Goal: Task Accomplishment & Management: Complete application form

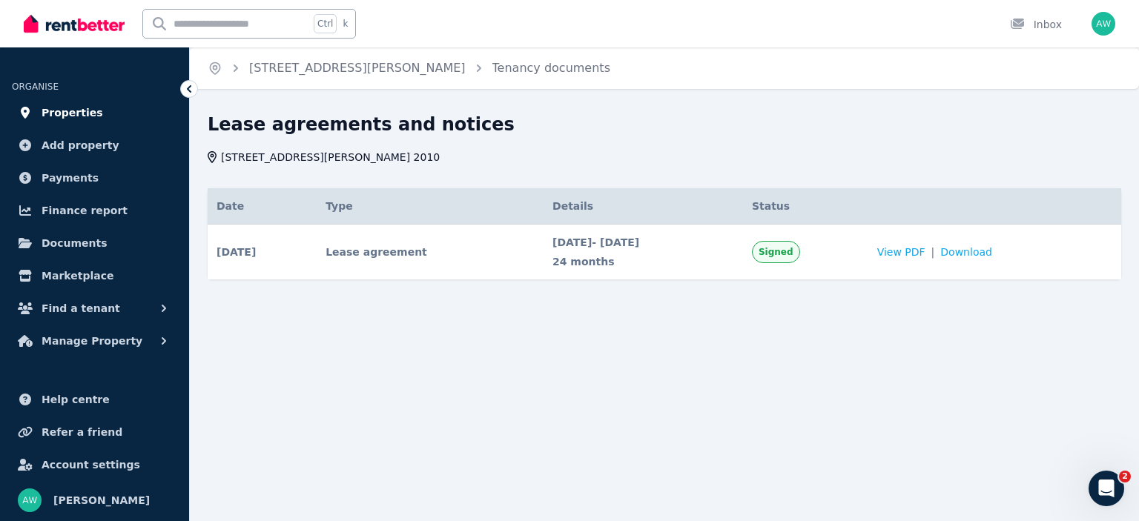
click at [62, 109] on span "Properties" at bounding box center [73, 113] width 62 height 18
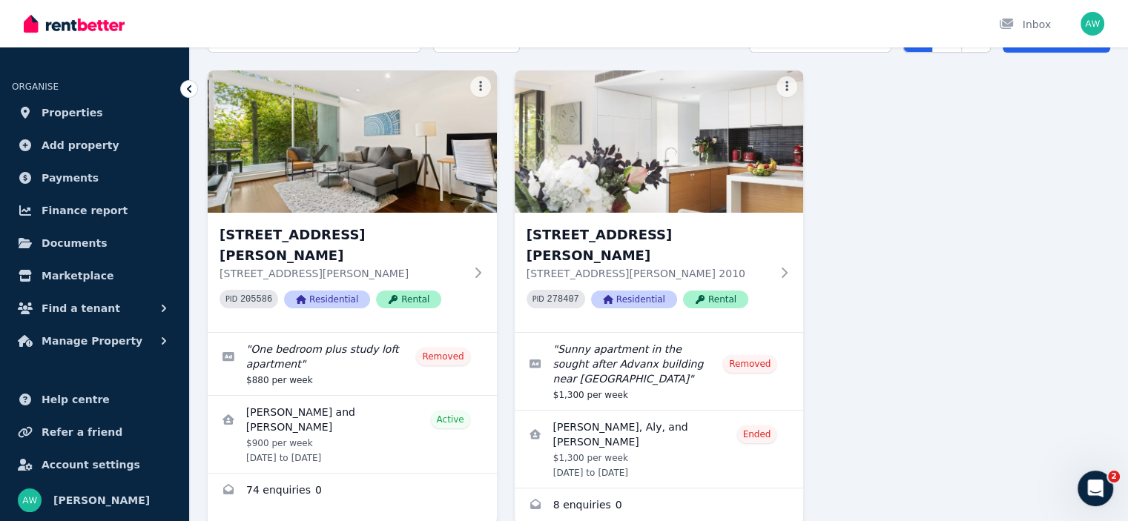
scroll to position [62, 0]
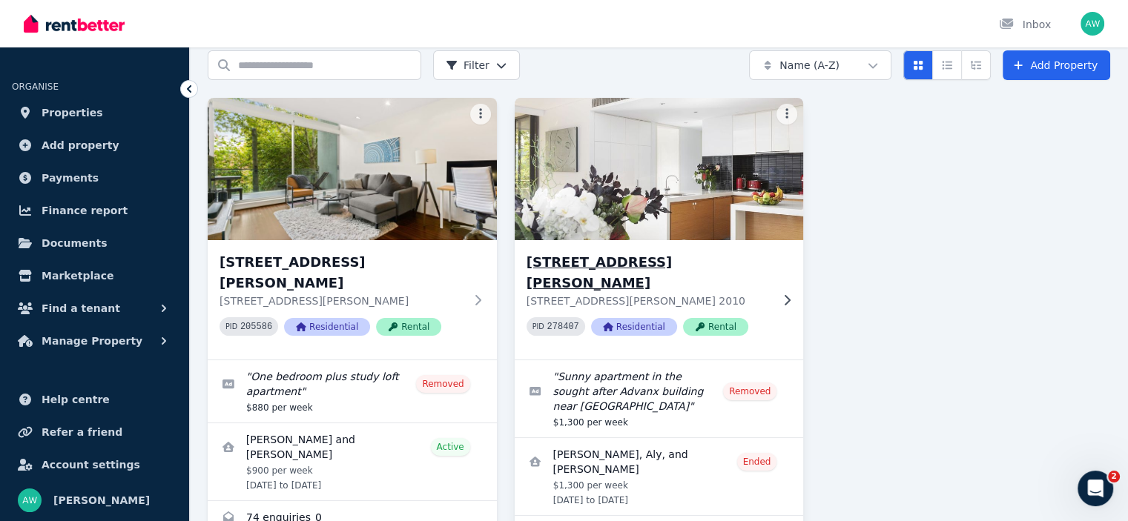
click at [655, 262] on h3 "[STREET_ADDRESS][PERSON_NAME]" at bounding box center [648, 273] width 245 height 42
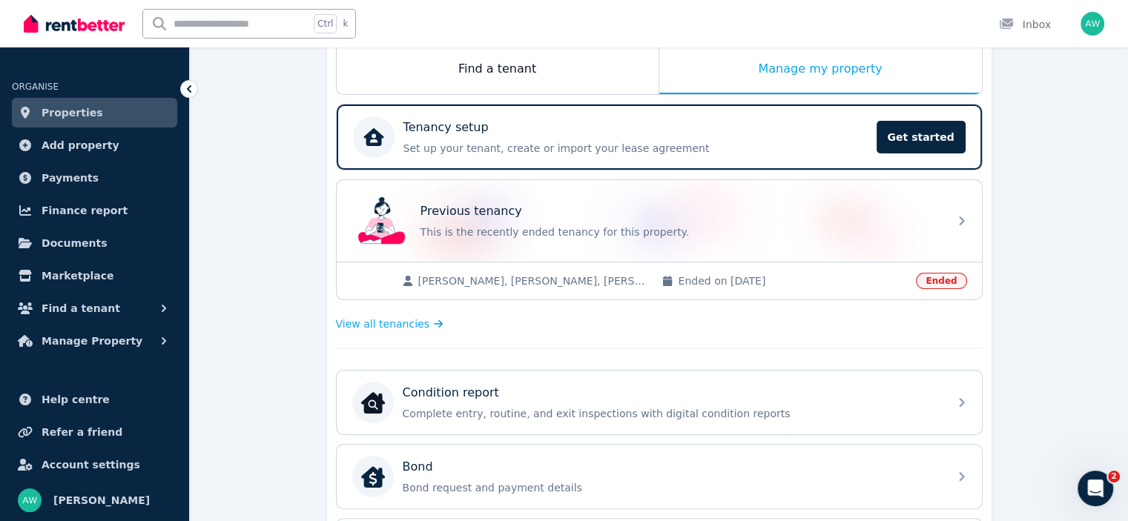
scroll to position [150, 0]
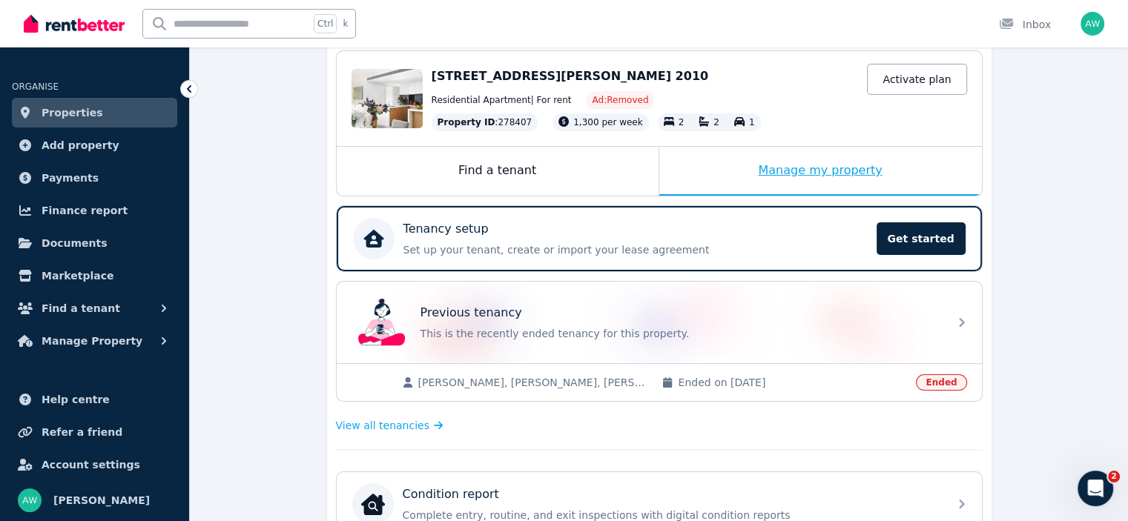
click at [793, 171] on div "Manage my property" at bounding box center [820, 171] width 323 height 49
click at [621, 236] on div "Tenancy setup" at bounding box center [635, 229] width 464 height 18
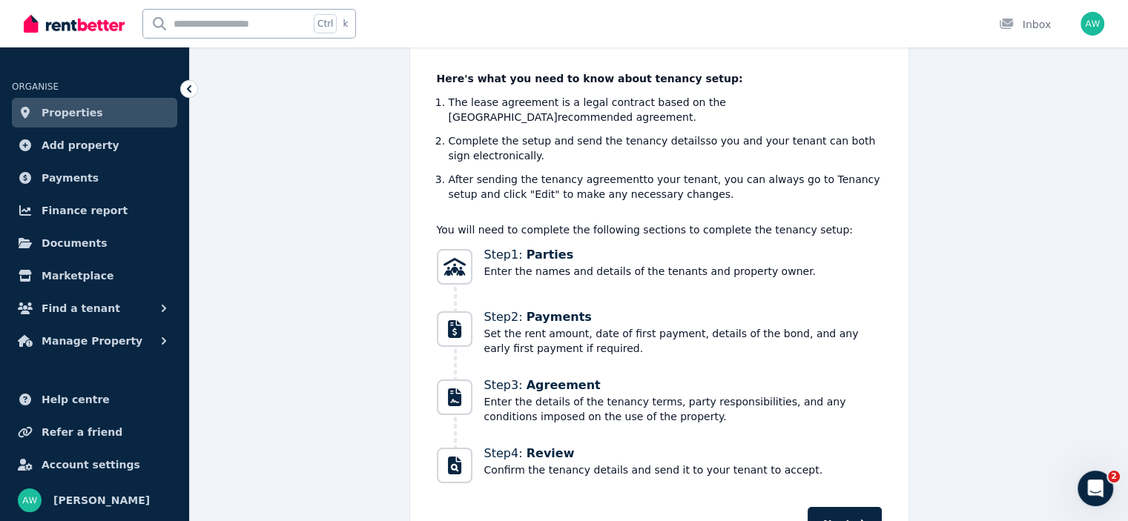
scroll to position [197, 0]
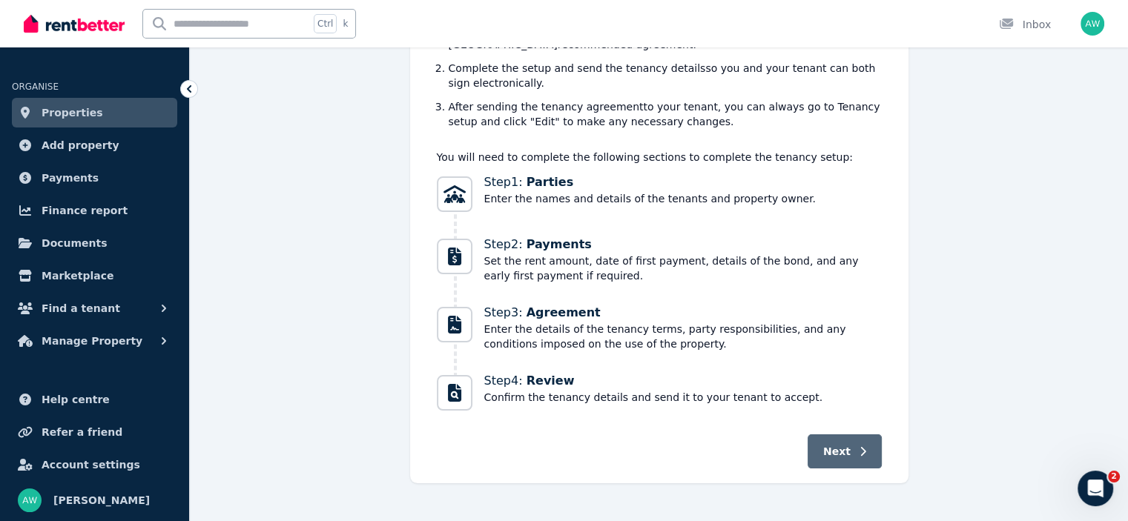
click at [841, 444] on span "Next" at bounding box center [836, 451] width 27 height 15
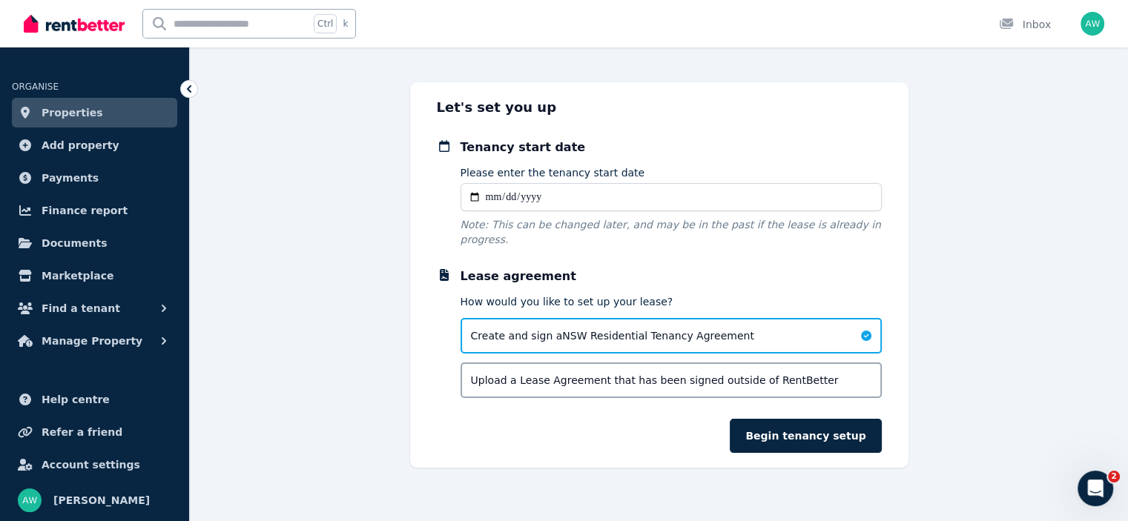
scroll to position [40, 0]
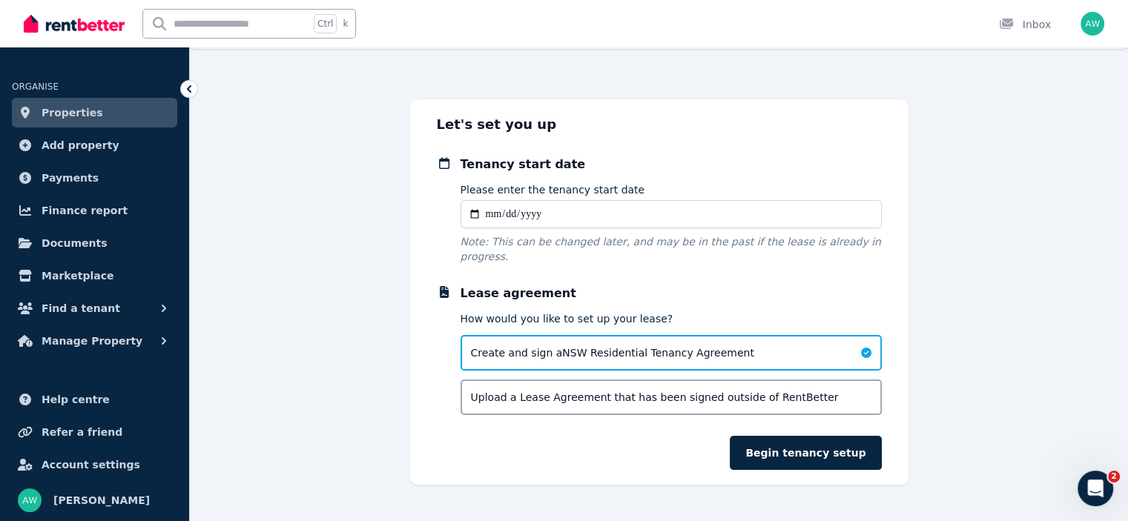
click at [551, 210] on input "Please enter the tenancy start date" at bounding box center [670, 214] width 421 height 28
click at [472, 213] on input "Please enter the tenancy start date" at bounding box center [670, 214] width 421 height 28
type input "**********"
click at [60, 247] on span "Documents" at bounding box center [75, 243] width 66 height 18
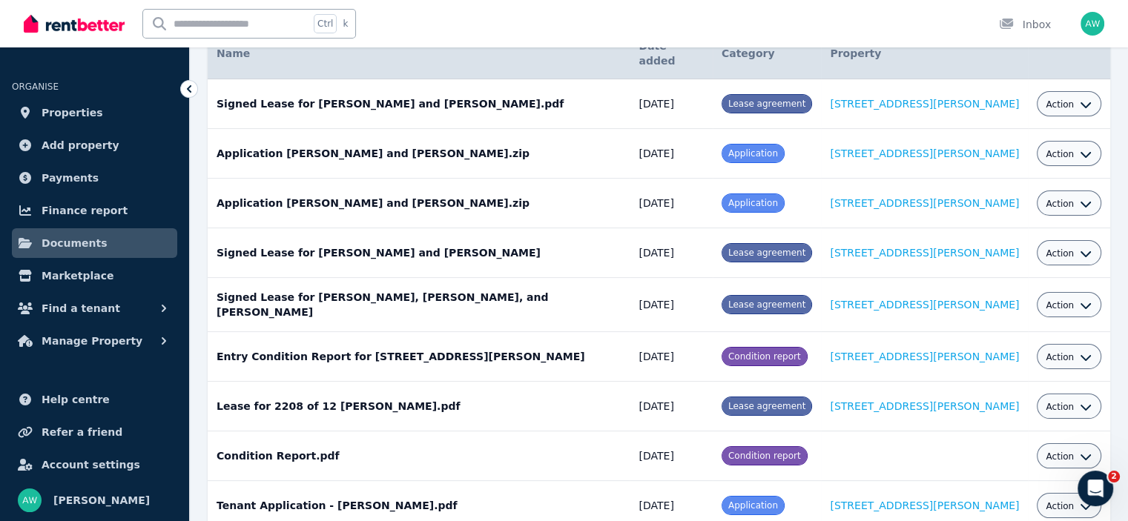
scroll to position [162, 0]
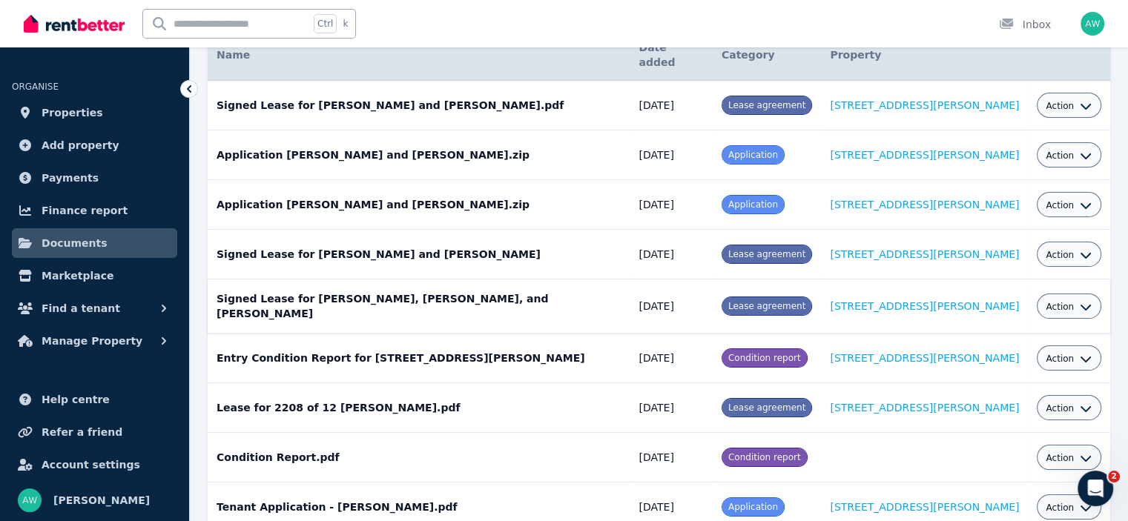
click at [1045, 301] on span "Action" at bounding box center [1059, 307] width 28 height 12
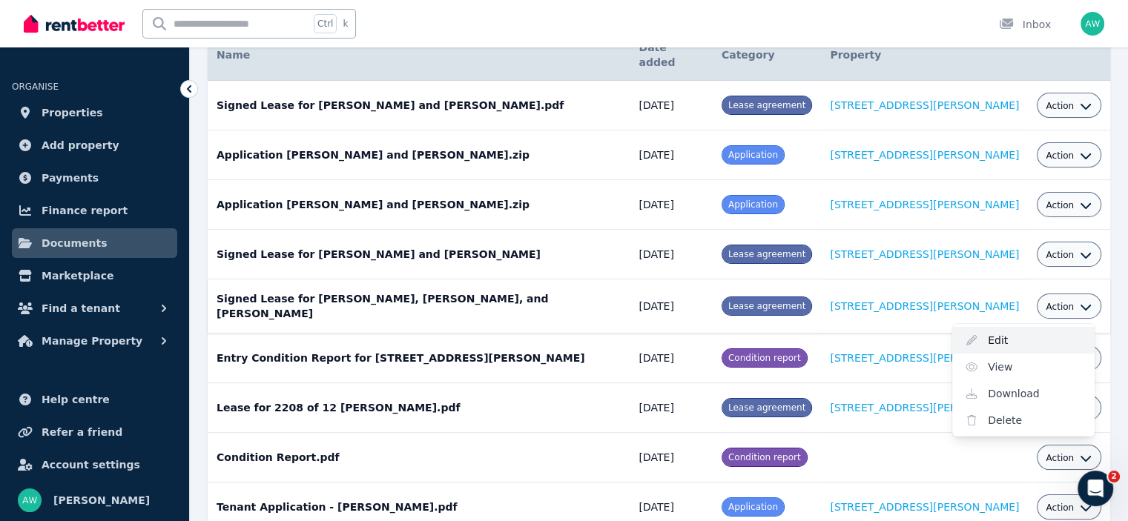
click at [985, 327] on link "Edit" at bounding box center [1023, 340] width 142 height 27
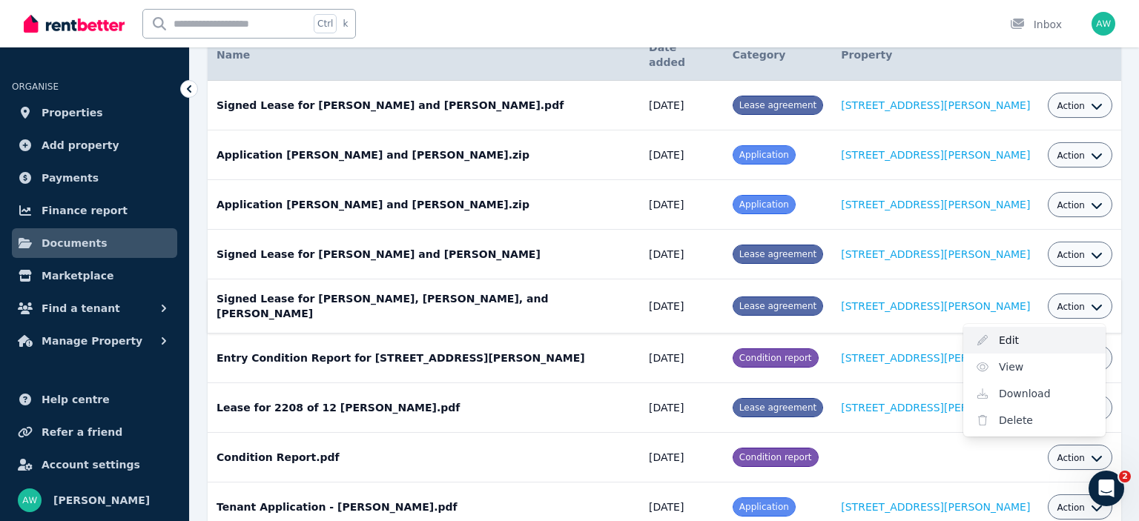
select select "**********"
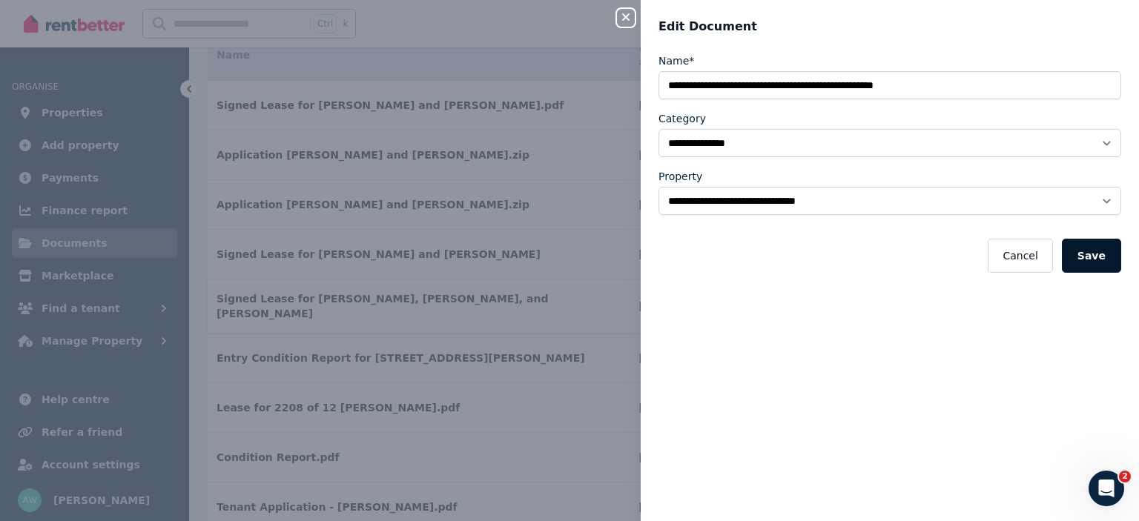
click at [1088, 258] on button "Save" at bounding box center [1091, 256] width 59 height 34
click at [629, 274] on div "**********" at bounding box center [569, 260] width 1139 height 521
select select "*****"
select select
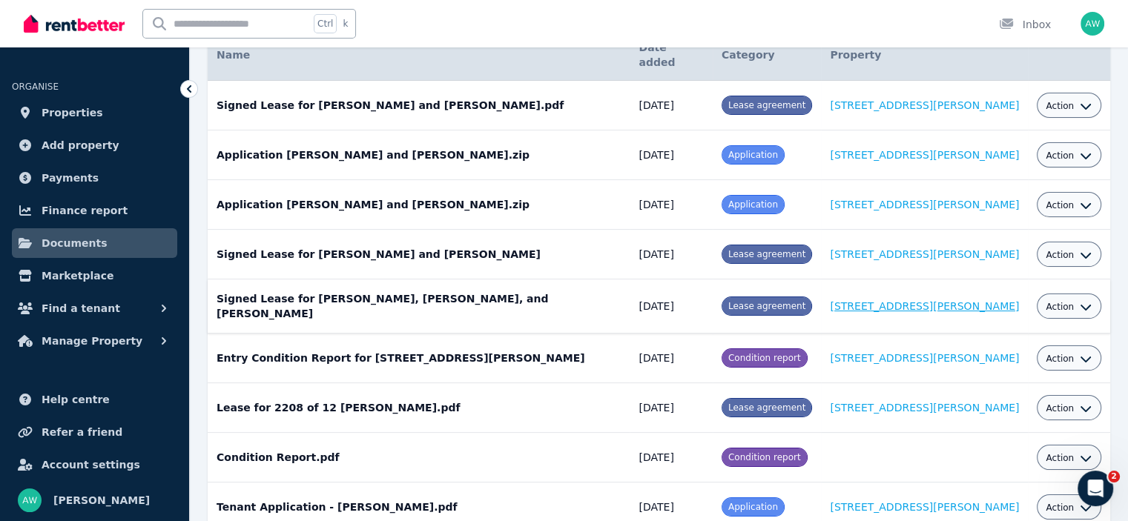
click at [893, 300] on link "[STREET_ADDRESS][PERSON_NAME]" at bounding box center [924, 306] width 189 height 12
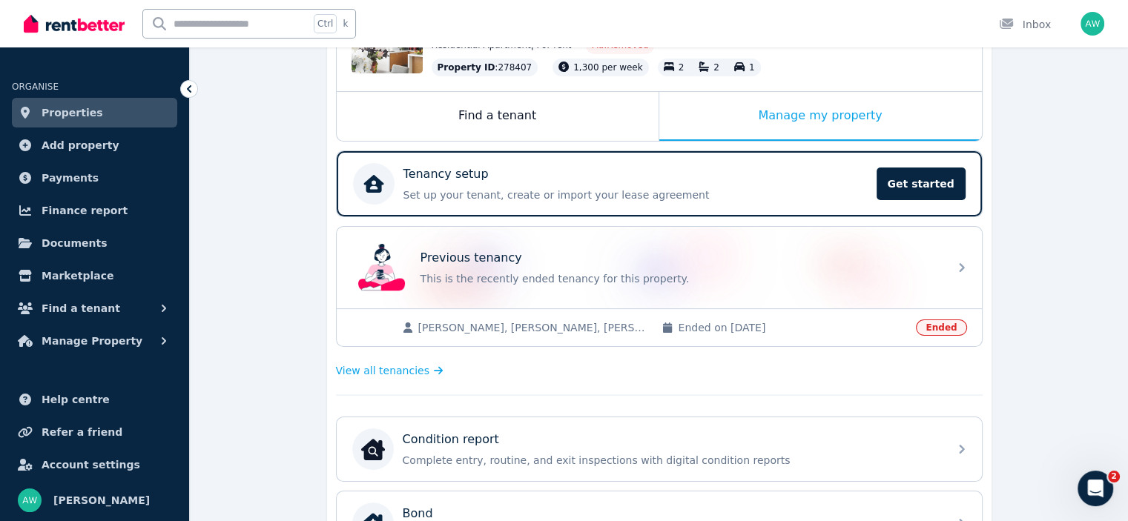
scroll to position [208, 0]
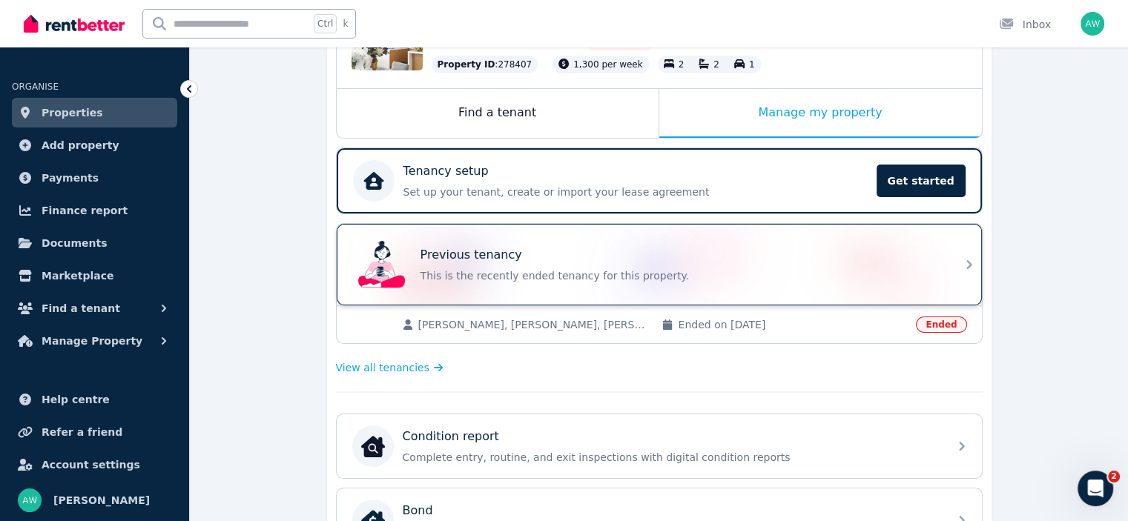
click at [888, 268] on p "This is the recently ended tenancy for this property." at bounding box center [679, 275] width 519 height 15
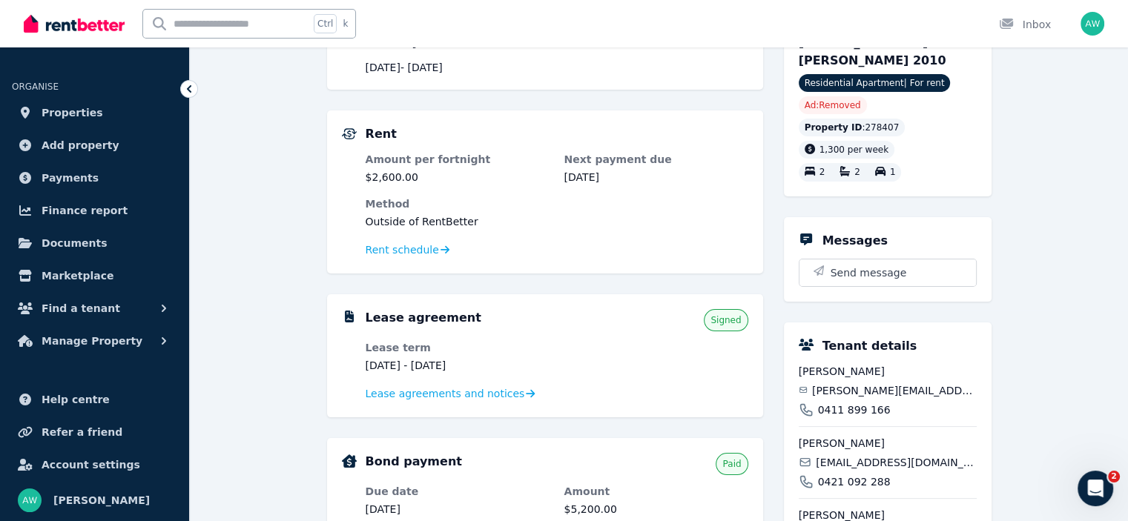
scroll to position [214, 0]
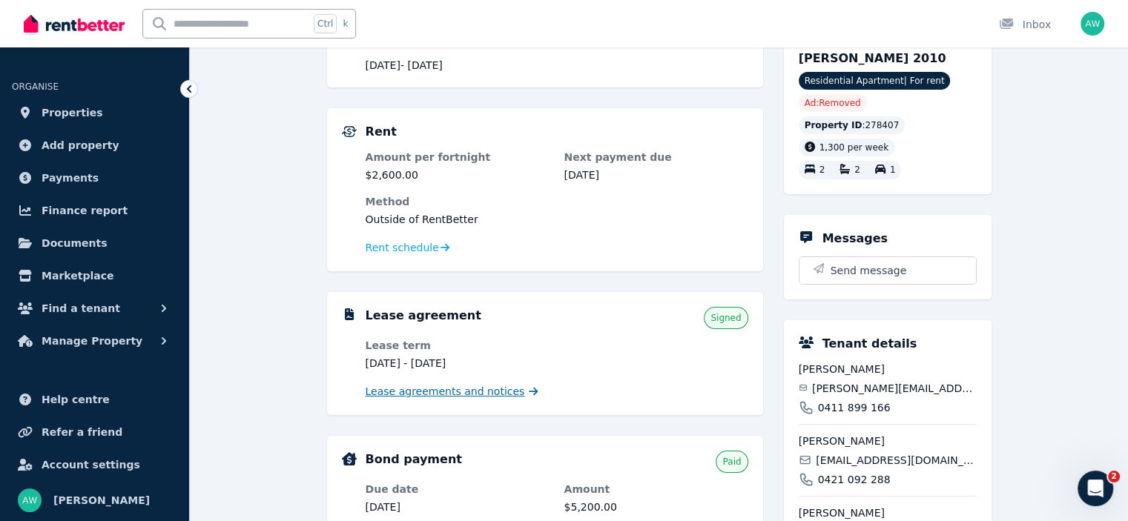
click at [408, 389] on span "Lease agreements and notices" at bounding box center [445, 391] width 159 height 15
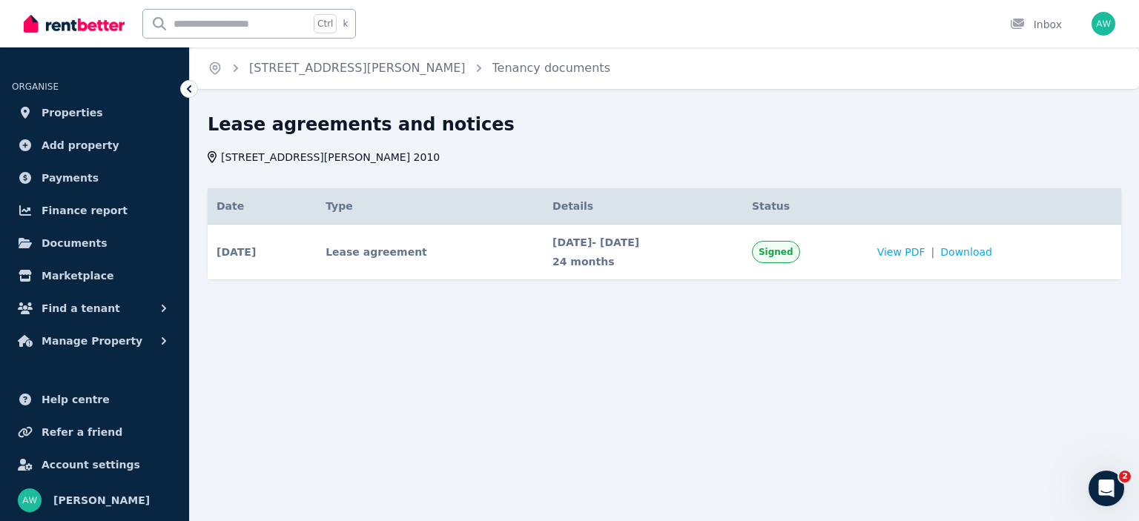
click at [195, 93] on icon at bounding box center [189, 89] width 15 height 15
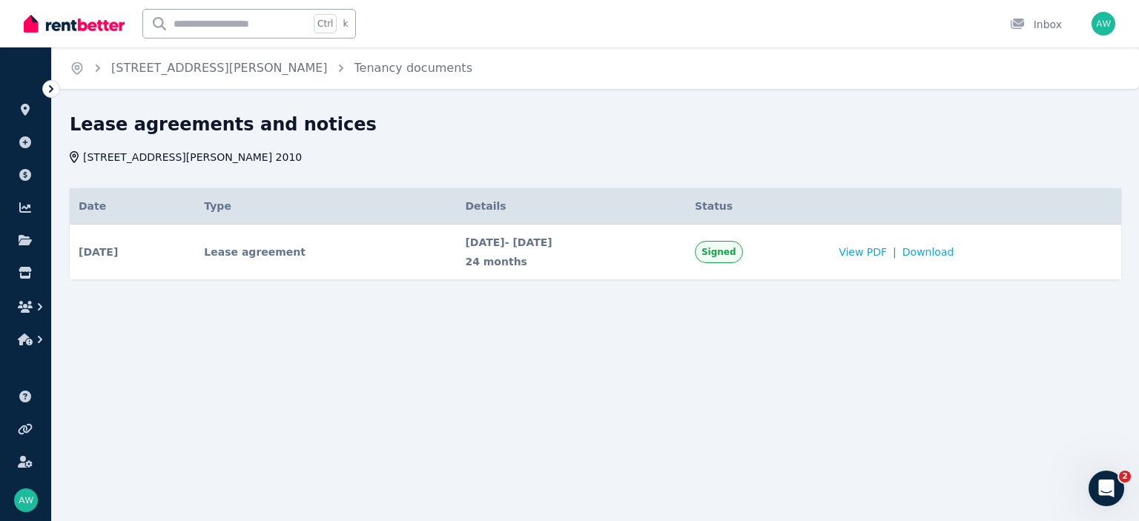
click at [50, 85] on icon at bounding box center [51, 89] width 15 height 15
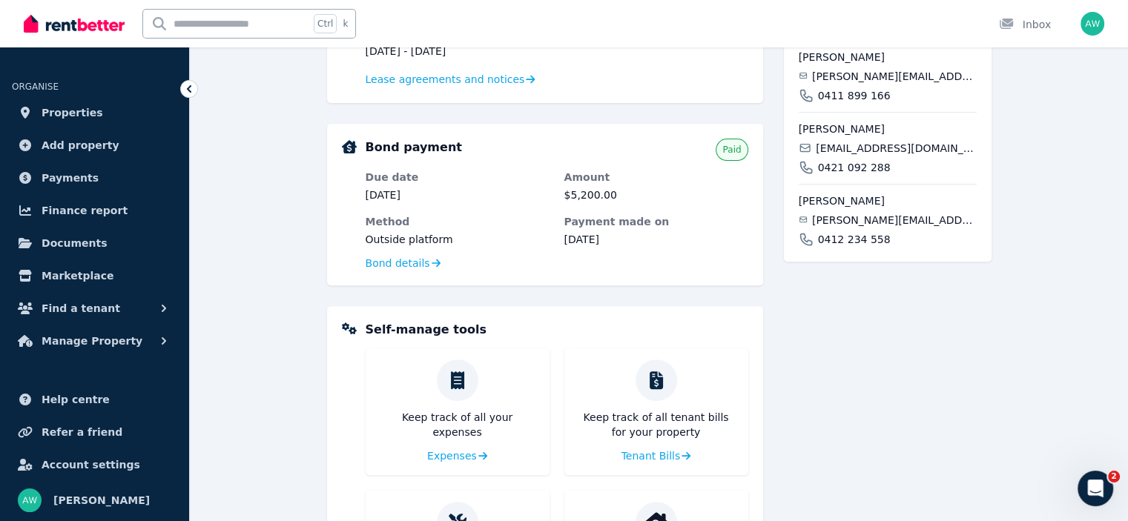
scroll to position [516, 0]
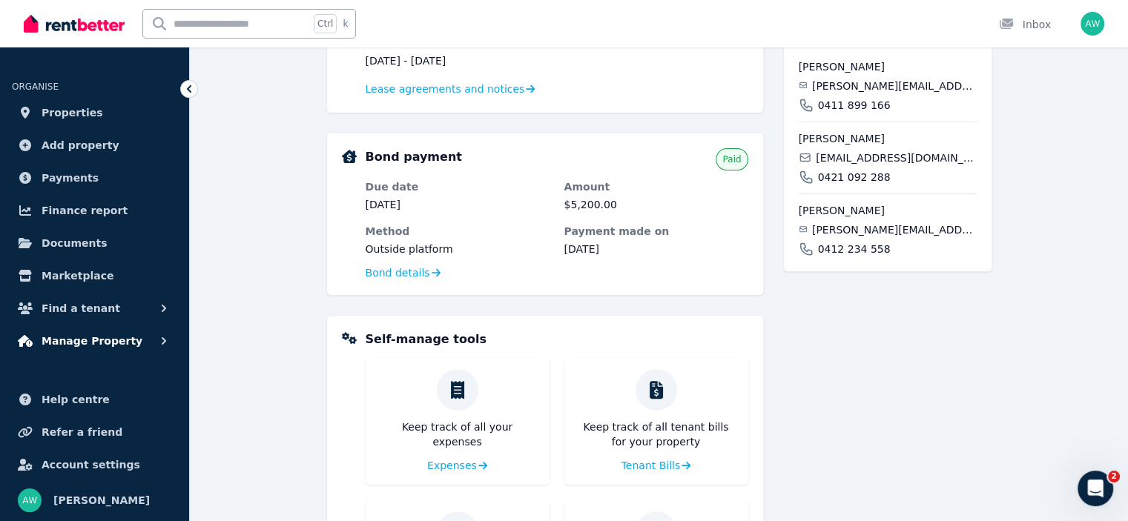
click at [70, 340] on span "Manage Property" at bounding box center [92, 341] width 101 height 18
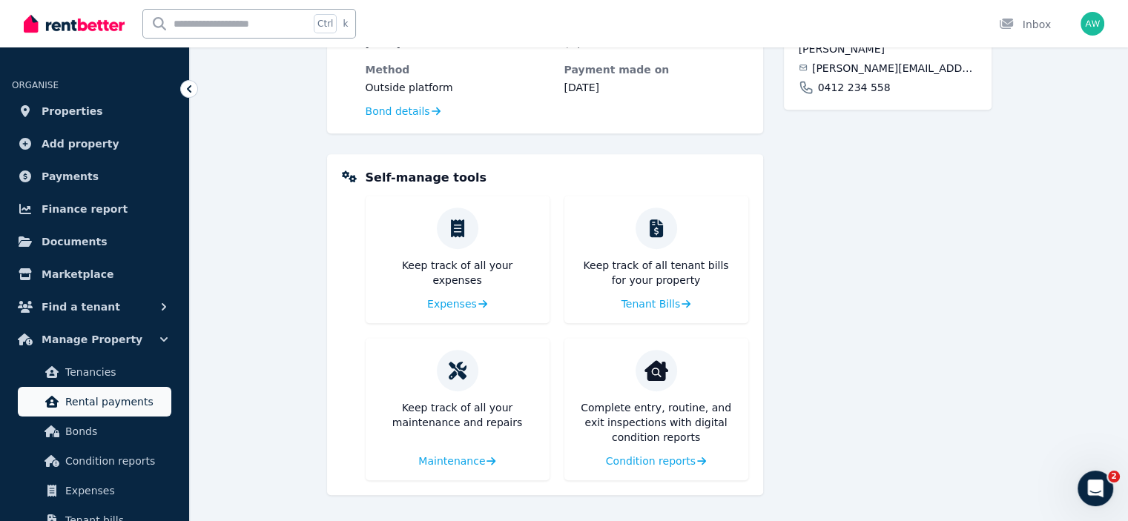
scroll to position [0, 0]
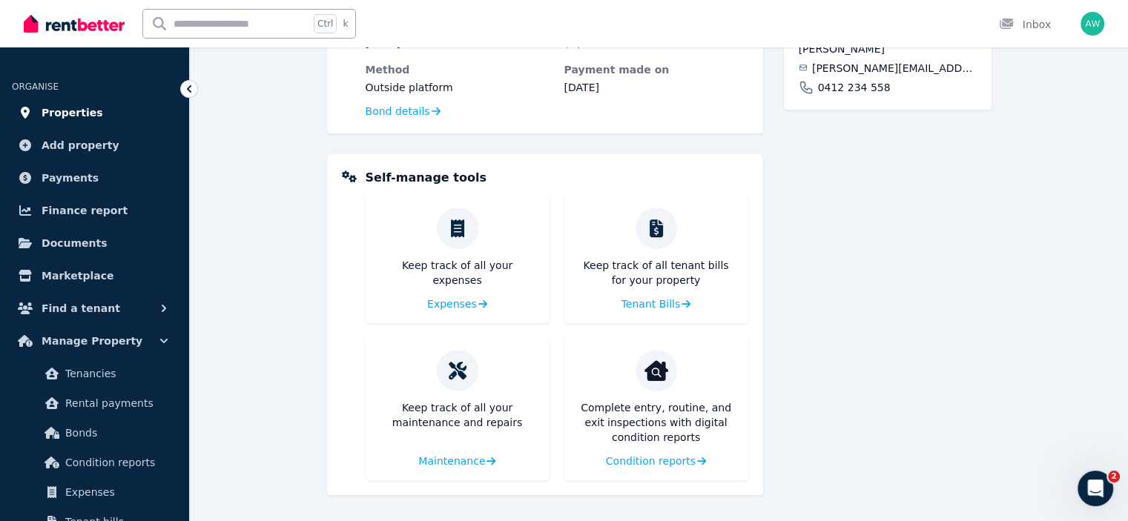
click at [62, 115] on span "Properties" at bounding box center [73, 113] width 62 height 18
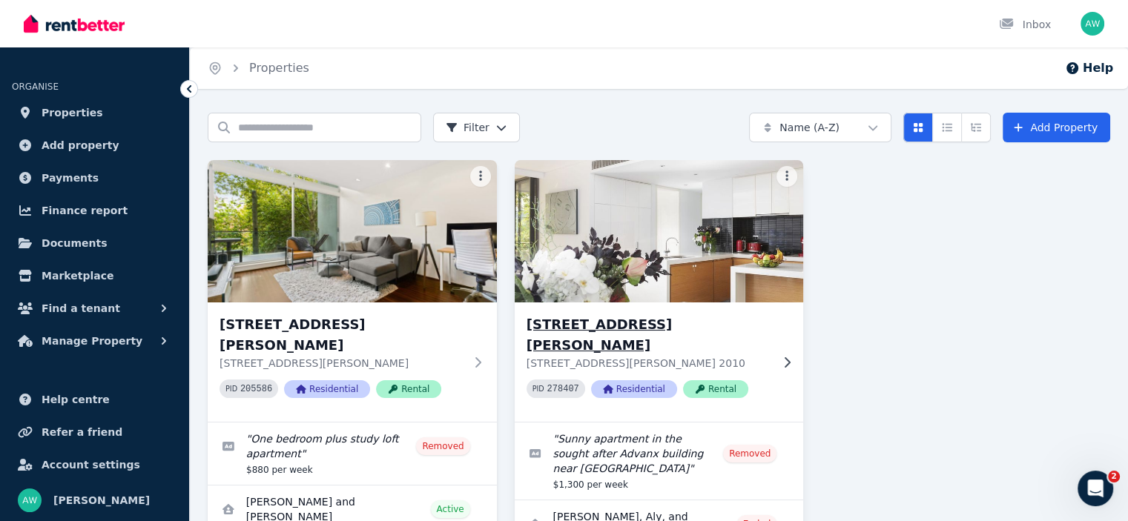
click at [581, 325] on h3 "[STREET_ADDRESS][PERSON_NAME]" at bounding box center [648, 335] width 245 height 42
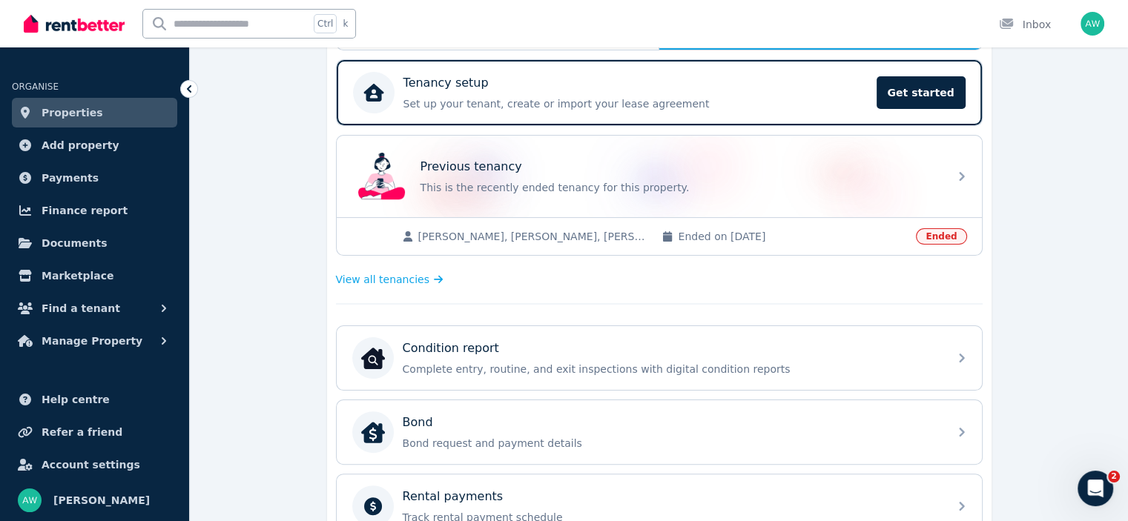
scroll to position [294, 0]
click at [380, 282] on span "View all tenancies" at bounding box center [382, 281] width 93 height 15
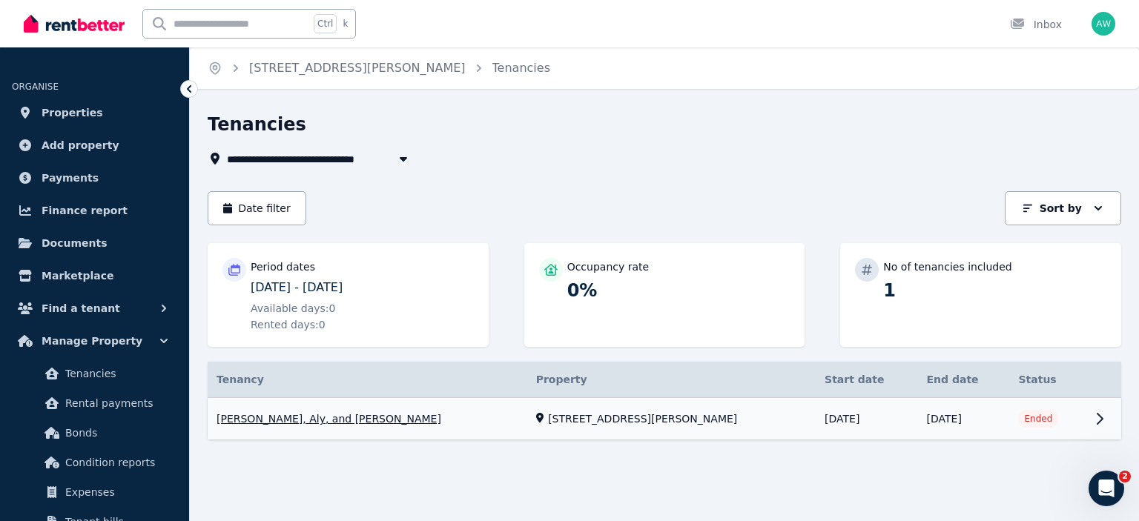
click at [1026, 420] on link "View property details" at bounding box center [664, 419] width 913 height 42
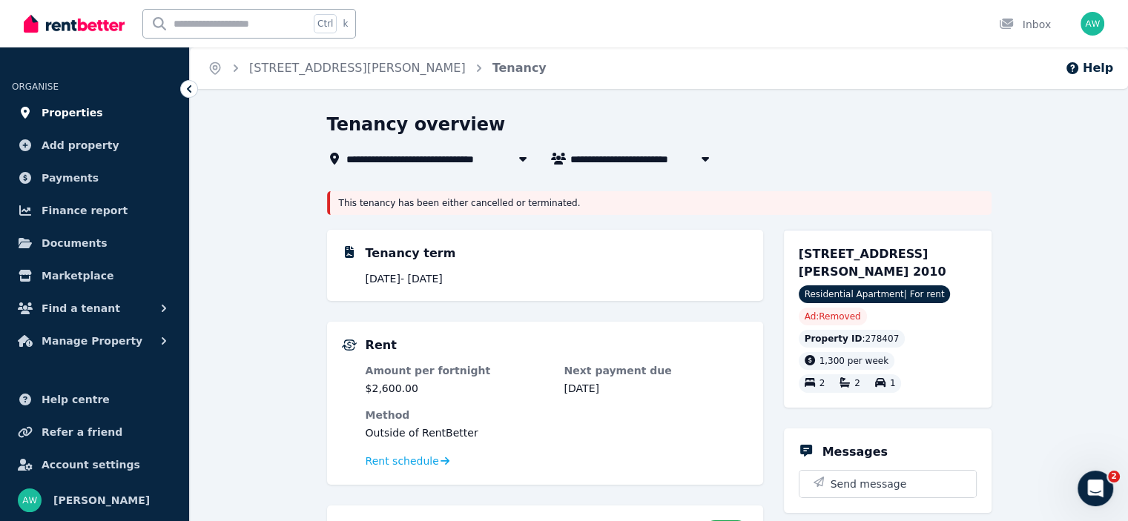
click at [80, 113] on span "Properties" at bounding box center [73, 113] width 62 height 18
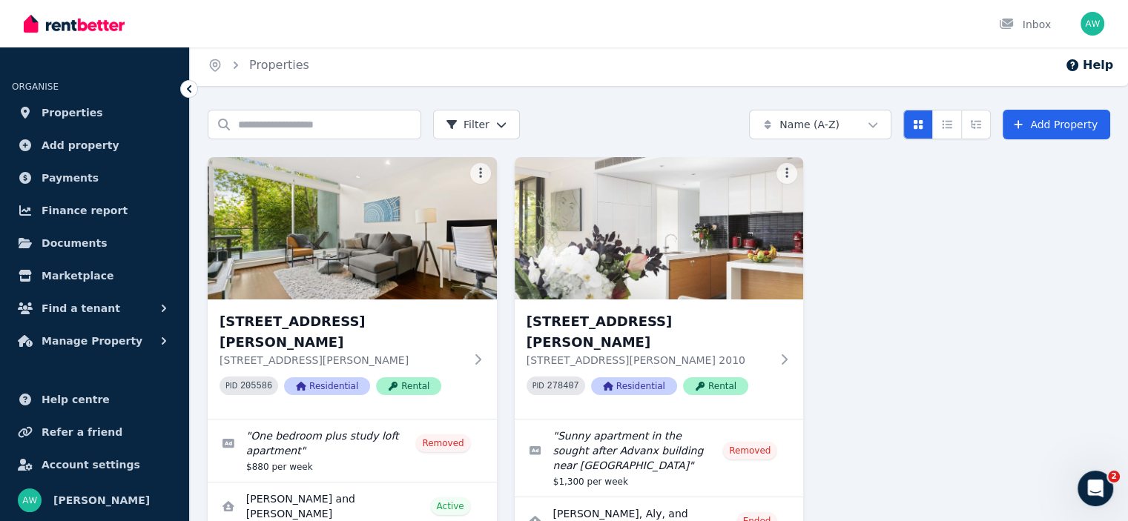
scroll to position [2, 0]
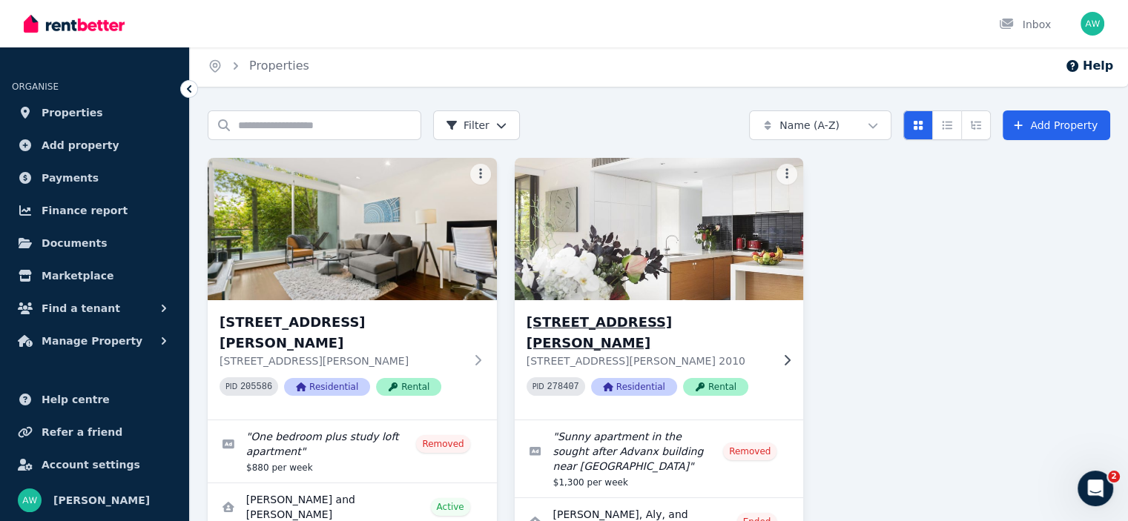
click at [709, 378] on span "Rental" at bounding box center [715, 387] width 65 height 18
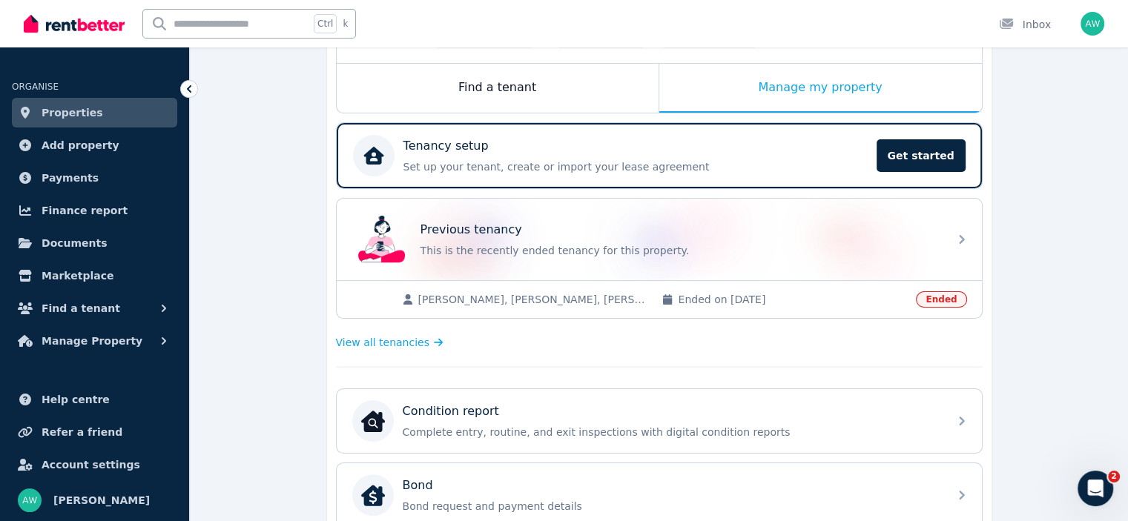
scroll to position [223, 0]
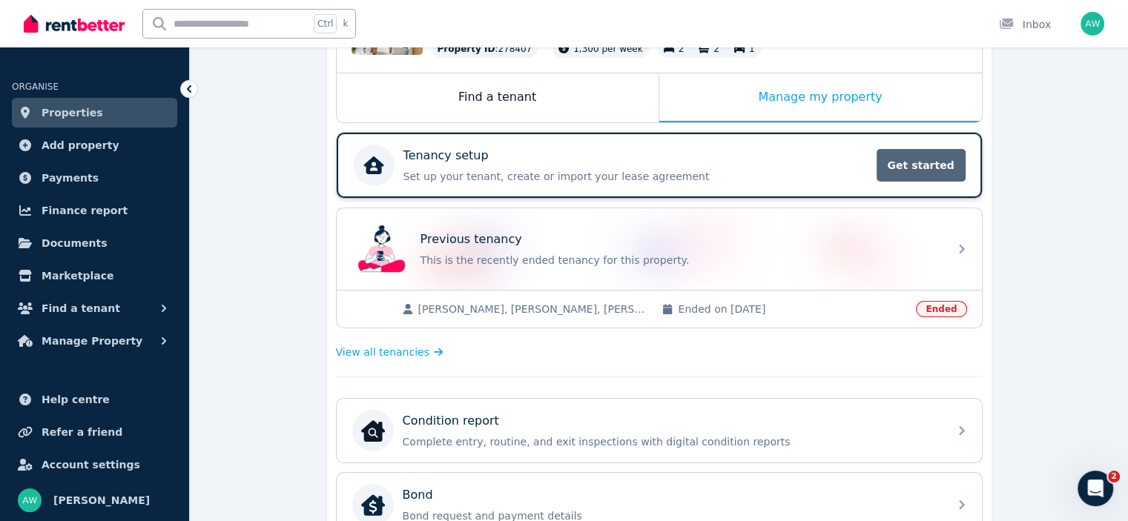
click at [906, 165] on span "Get started" at bounding box center [920, 165] width 89 height 33
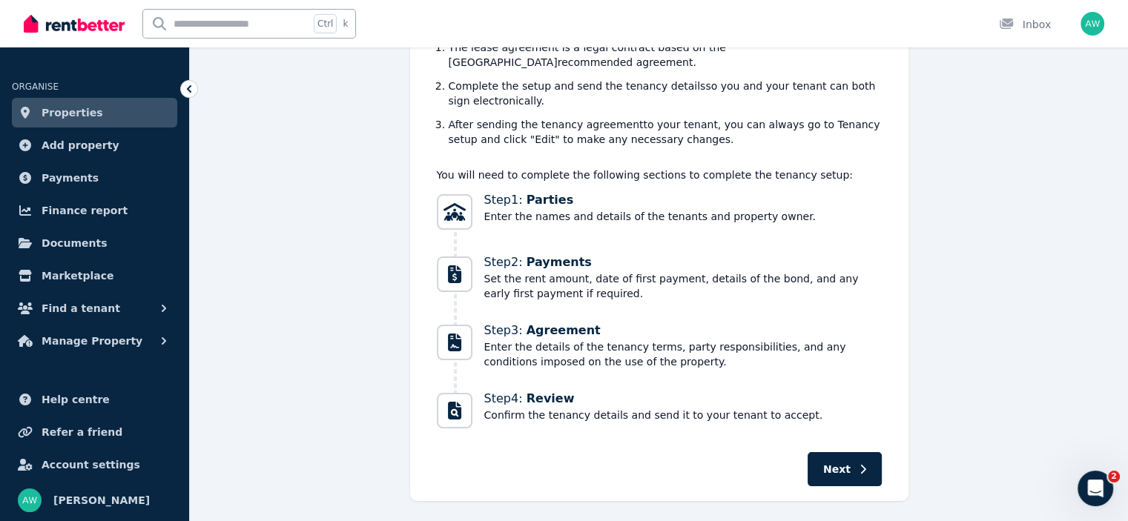
scroll to position [197, 0]
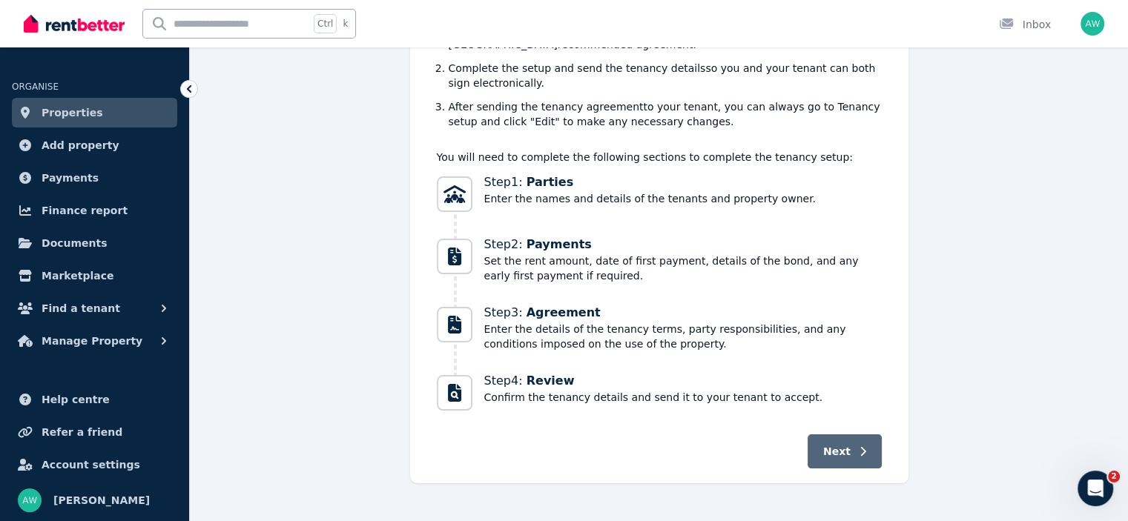
click at [842, 444] on span "Next" at bounding box center [836, 451] width 27 height 15
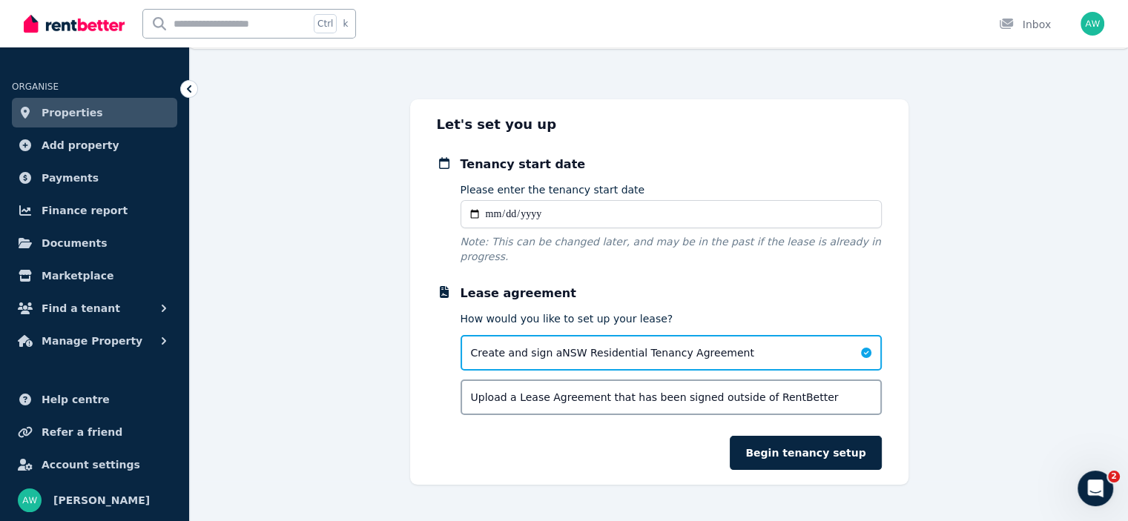
drag, startPoint x: 842, startPoint y: 440, endPoint x: 546, endPoint y: 239, distance: 357.8
click at [565, 258] on form "Tenancy start date Please enter the tenancy start date Note: This can be change…" at bounding box center [659, 313] width 445 height 314
click at [517, 200] on input "Please enter the tenancy start date" at bounding box center [670, 214] width 421 height 28
click at [471, 211] on input "Please enter the tenancy start date" at bounding box center [670, 214] width 421 height 28
type input "**********"
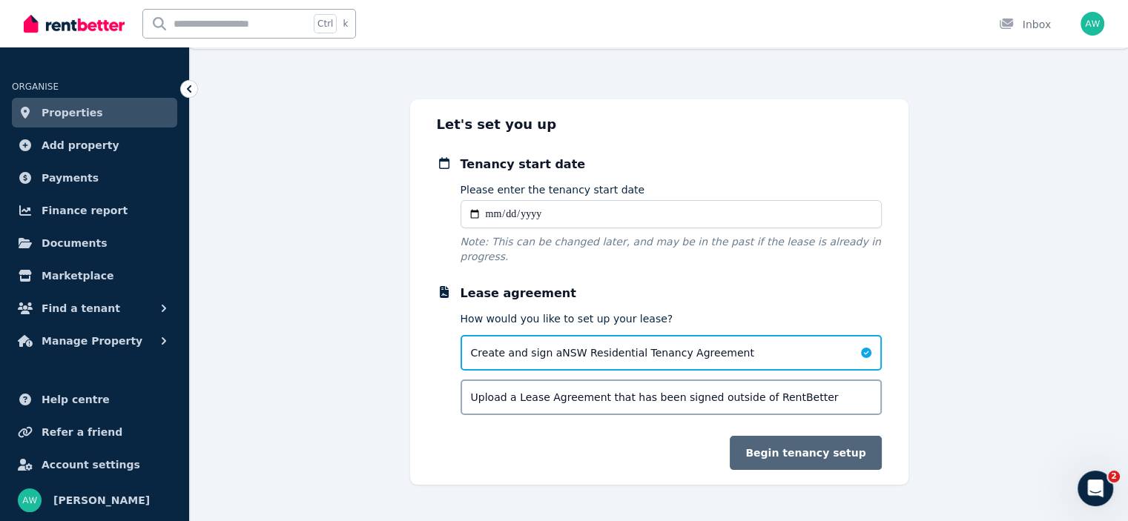
click at [816, 436] on button "Begin tenancy setup" at bounding box center [805, 453] width 151 height 34
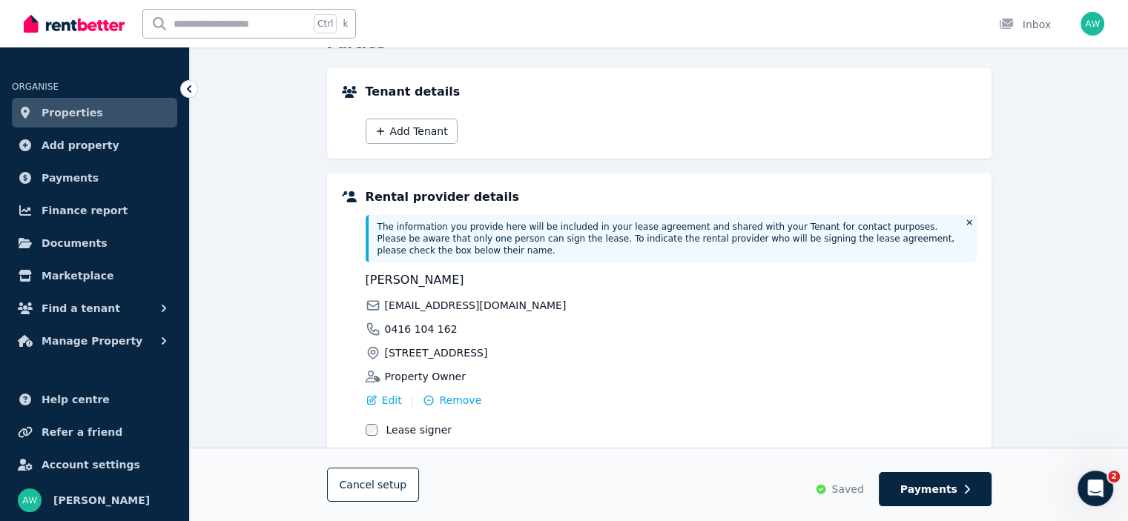
scroll to position [0, 0]
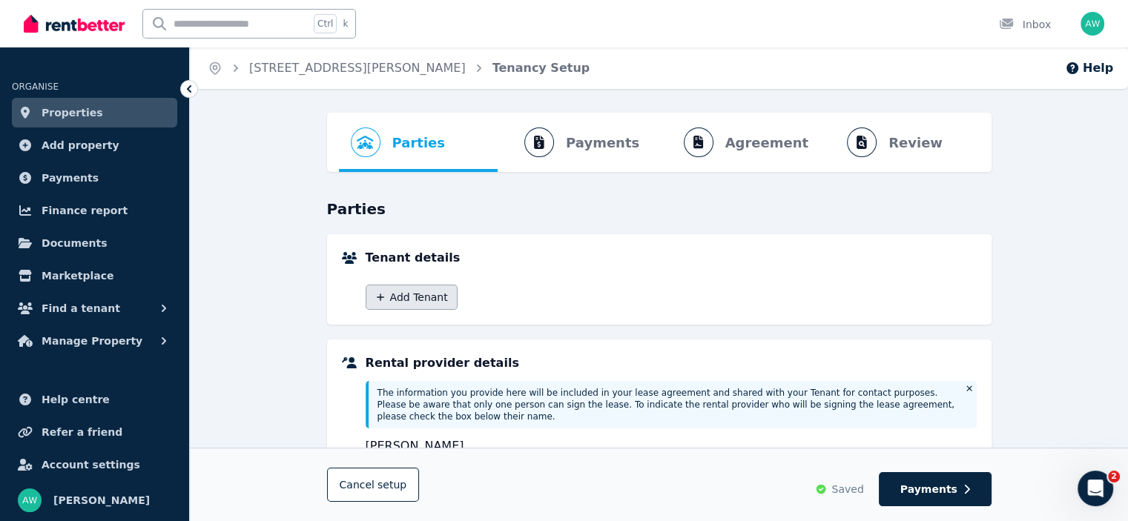
click at [377, 295] on icon "button" at bounding box center [380, 297] width 10 height 10
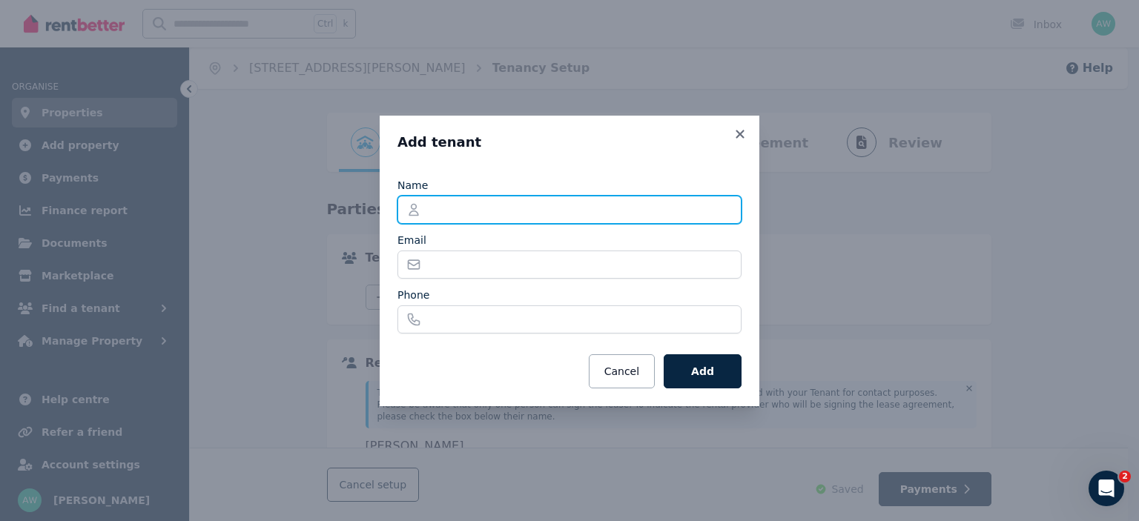
click at [452, 210] on input "Name" at bounding box center [569, 210] width 344 height 28
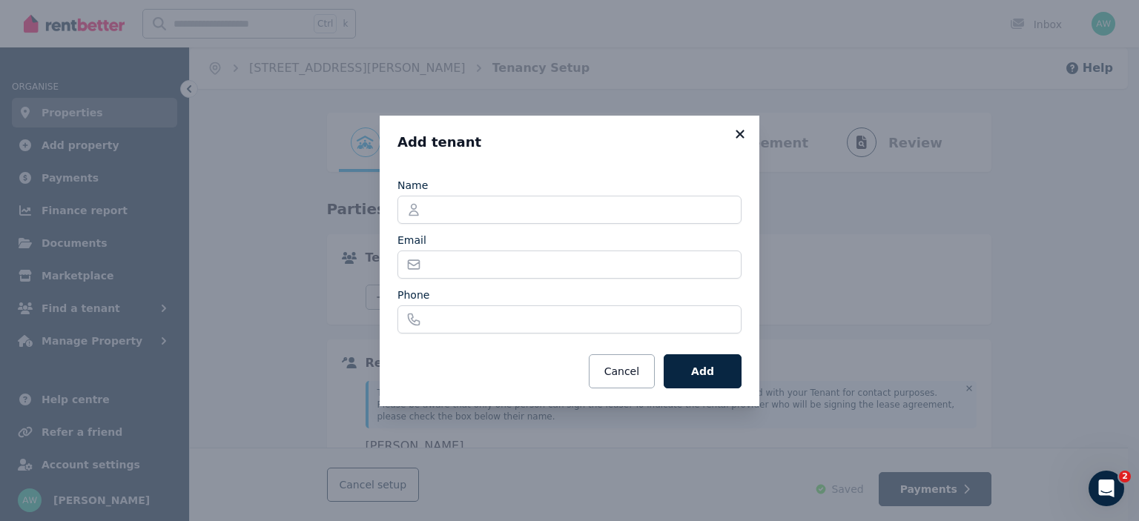
click at [738, 136] on icon at bounding box center [740, 134] width 8 height 8
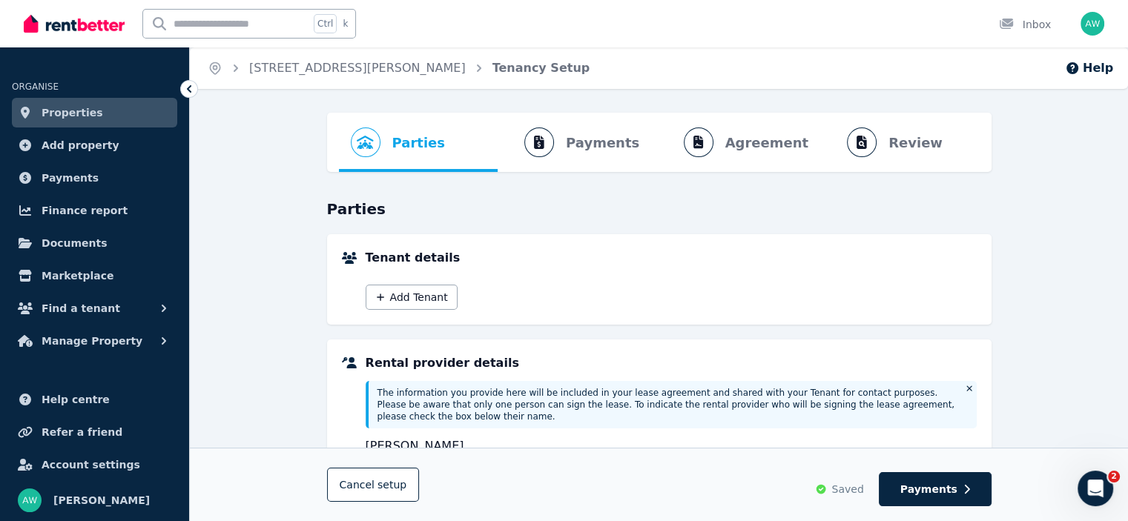
click at [1003, 159] on div "Parties Rental provider and tenant details Payments Bond and rental payments Ag…" at bounding box center [659, 445] width 938 height 664
click at [586, 146] on ol "Parties Rental provider and tenant details Payments Bond and rental payments Ag…" at bounding box center [659, 142] width 641 height 59
click at [382, 297] on icon "button" at bounding box center [380, 297] width 7 height 7
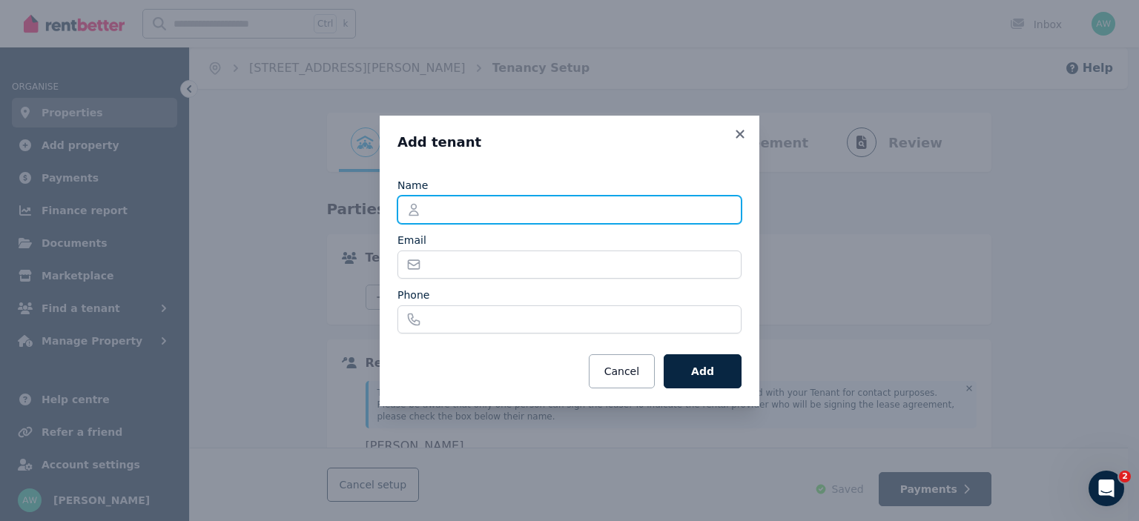
click at [466, 196] on input "Name" at bounding box center [569, 210] width 344 height 28
type input "**********"
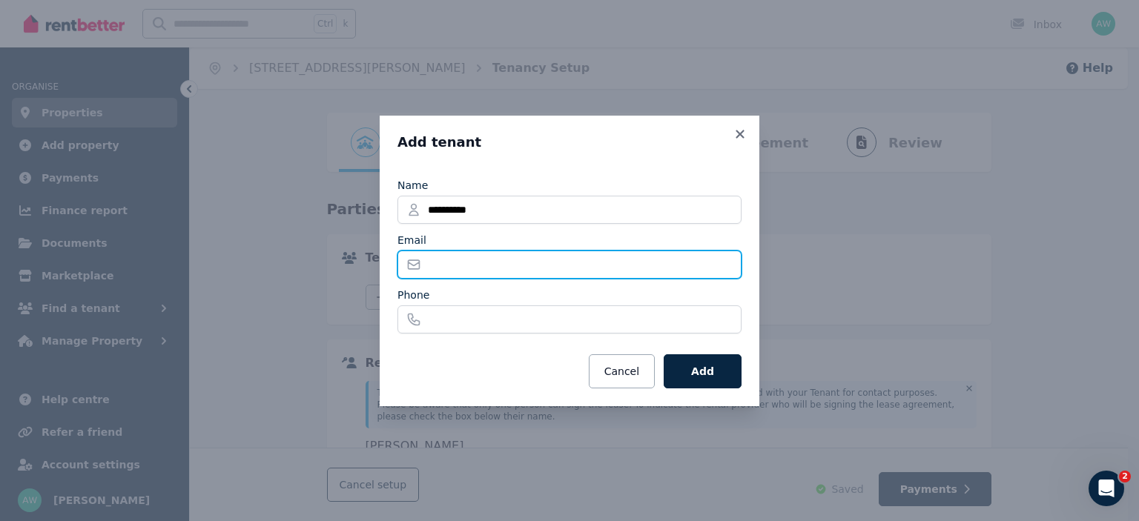
click at [439, 265] on input "Email" at bounding box center [569, 265] width 344 height 28
click at [555, 90] on div "**********" at bounding box center [569, 260] width 1139 height 521
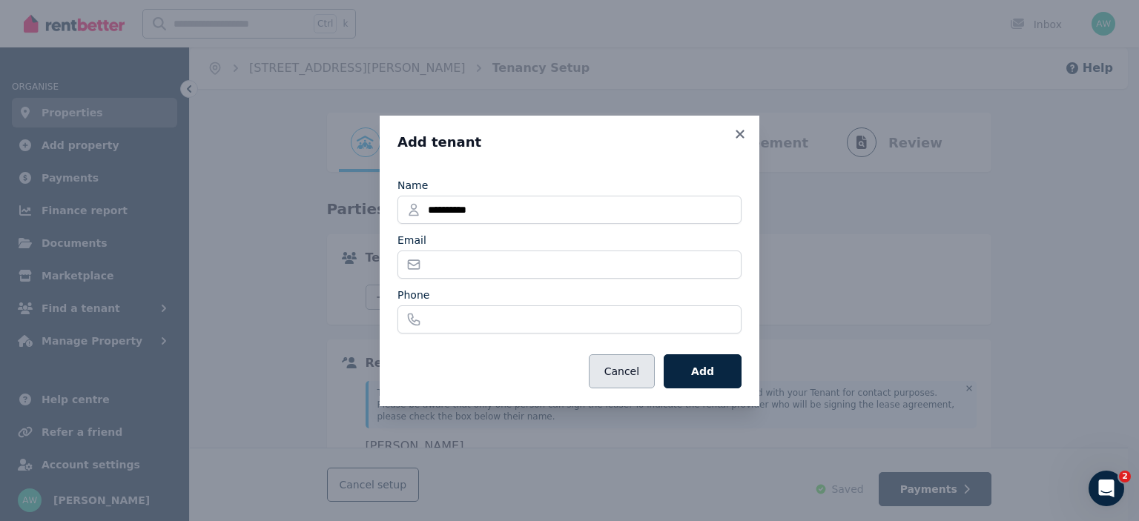
click at [631, 379] on button "Cancel" at bounding box center [622, 371] width 66 height 34
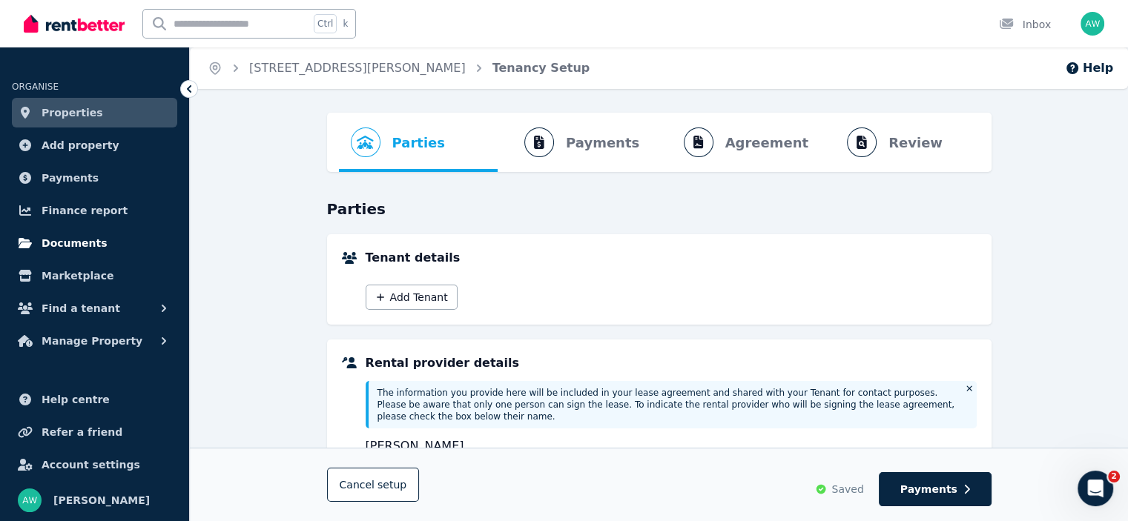
click at [51, 239] on span "Documents" at bounding box center [75, 243] width 66 height 18
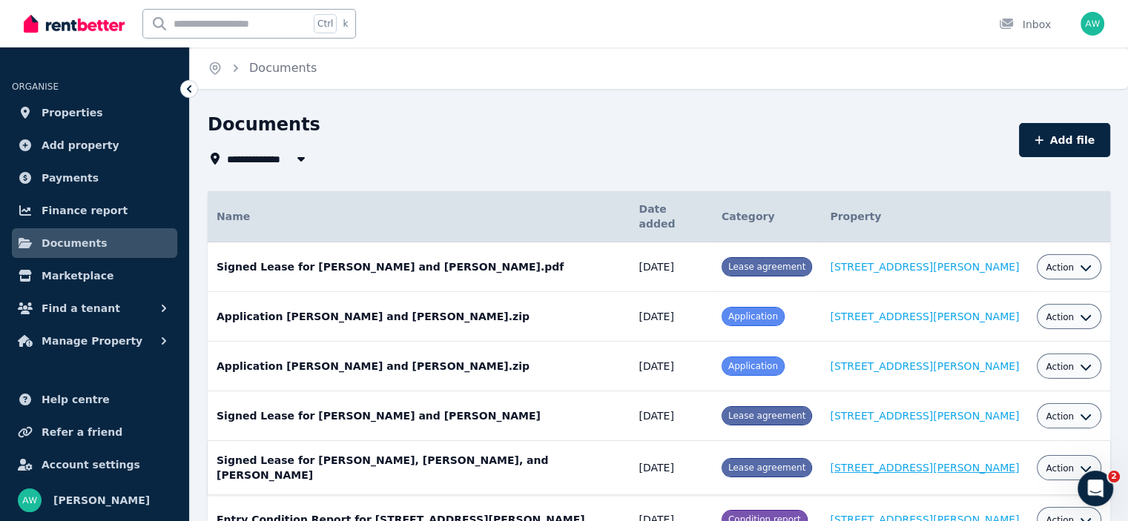
click at [872, 462] on link "[STREET_ADDRESS][PERSON_NAME]" at bounding box center [924, 468] width 189 height 12
click at [1080, 463] on icon "button" at bounding box center [1086, 469] width 12 height 12
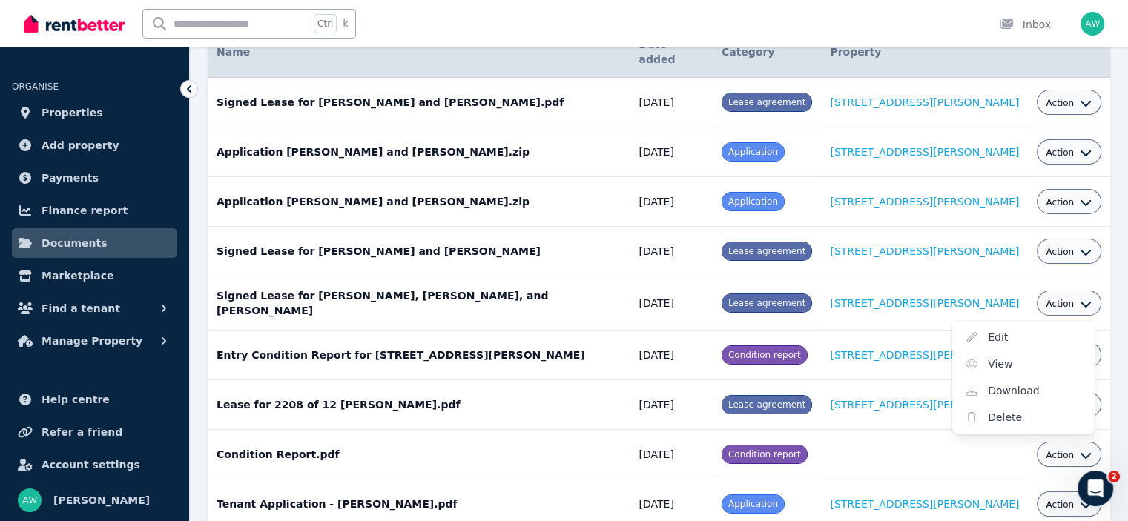
scroll to position [172, 0]
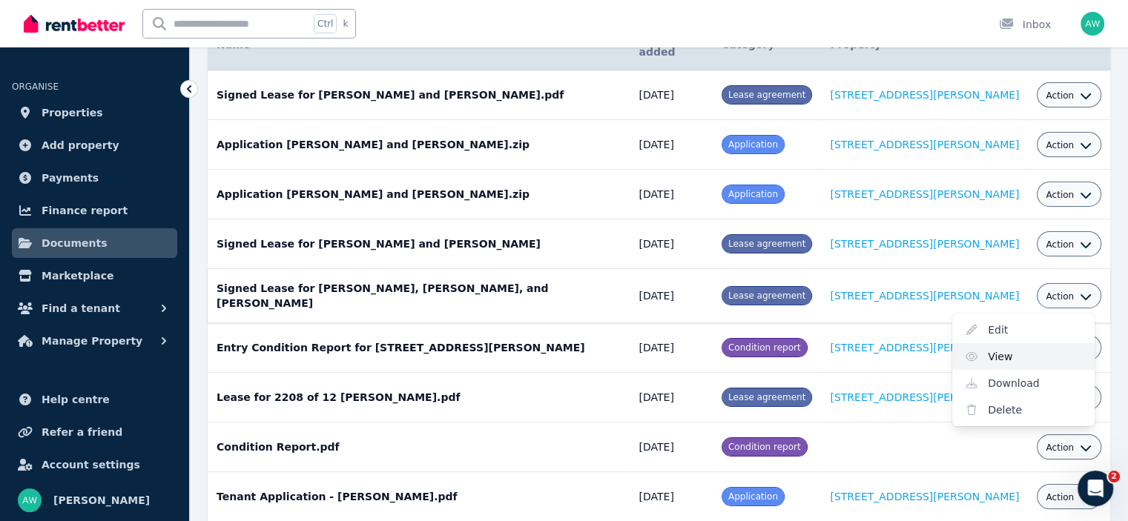
click at [977, 343] on link "View" at bounding box center [1023, 356] width 142 height 27
